Goal: Task Accomplishment & Management: Use online tool/utility

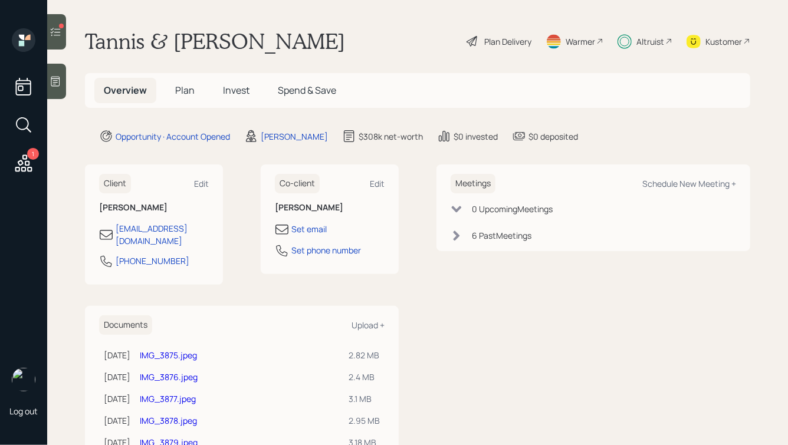
click at [176, 96] on span "Plan" at bounding box center [184, 90] width 19 height 13
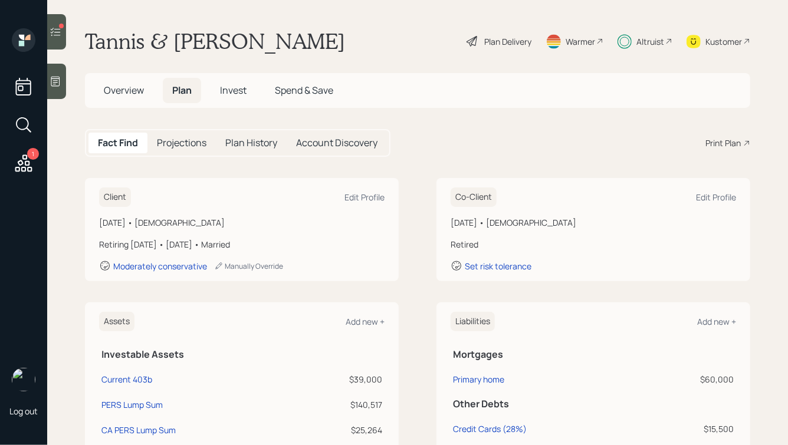
click at [337, 138] on h5 "Account Discovery" at bounding box center [336, 142] width 81 height 11
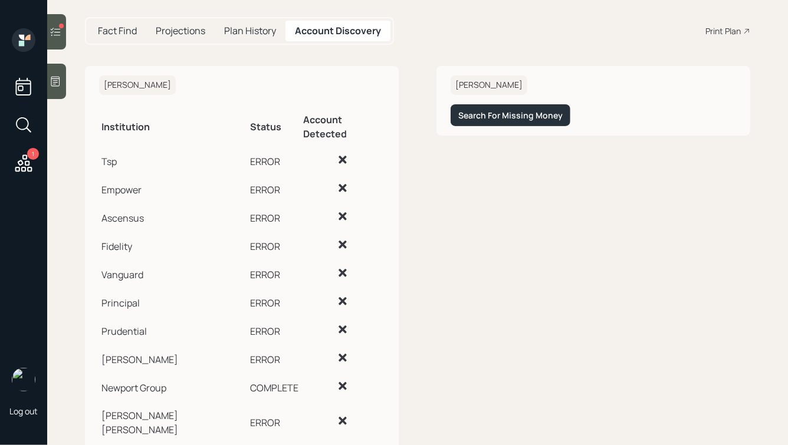
scroll to position [149, 0]
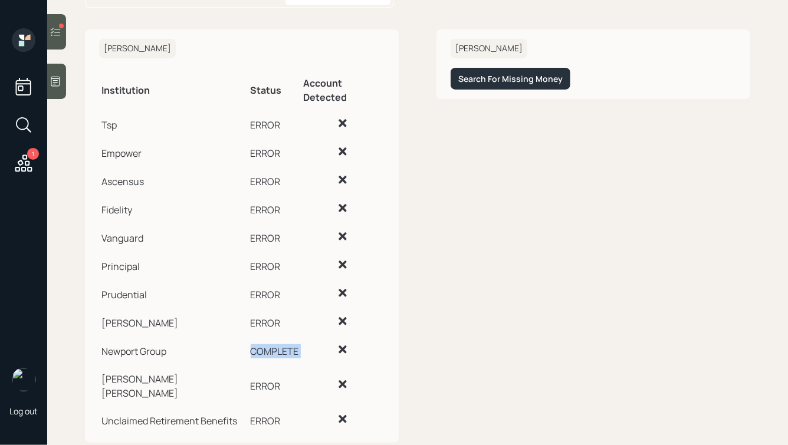
drag, startPoint x: 247, startPoint y: 335, endPoint x: 303, endPoint y: 336, distance: 55.5
click at [303, 336] on tr "Newport Group COMPLETE" at bounding box center [242, 350] width 286 height 28
click at [303, 336] on td at bounding box center [343, 350] width 83 height 28
